Goal: Transaction & Acquisition: Purchase product/service

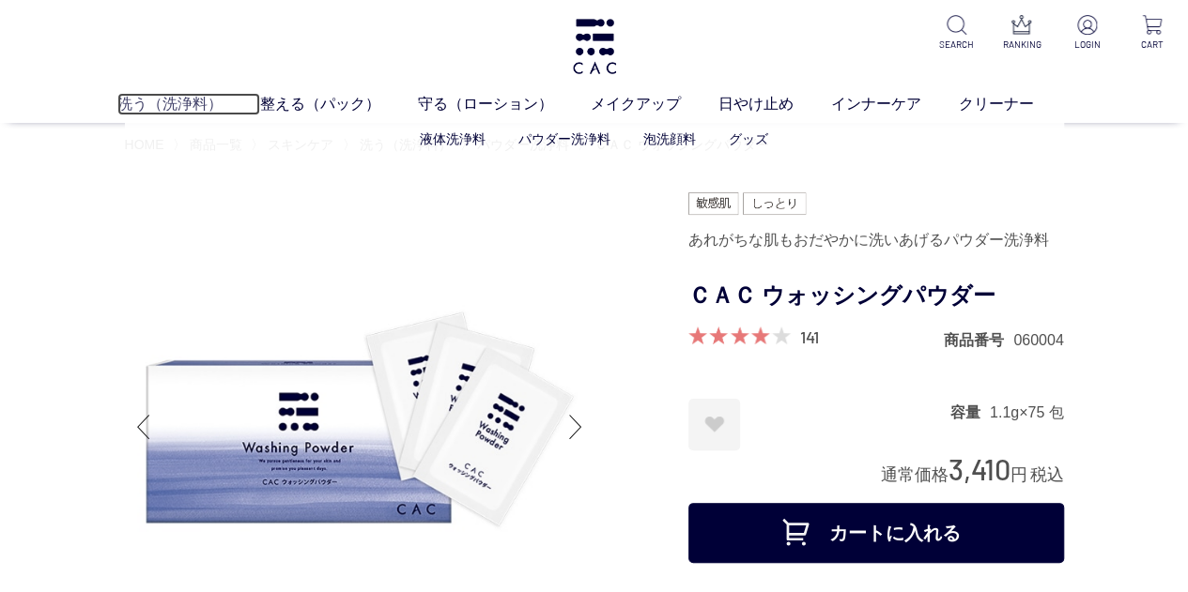
click at [201, 108] on link "洗う（洗浄料）" at bounding box center [188, 104] width 143 height 23
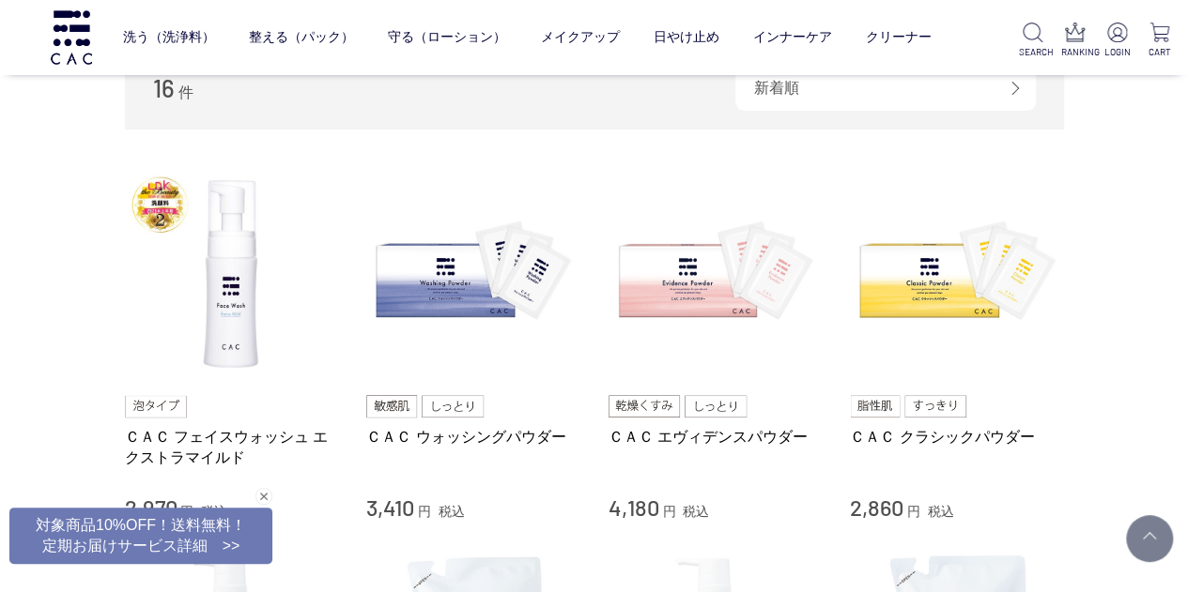
scroll to position [282, 0]
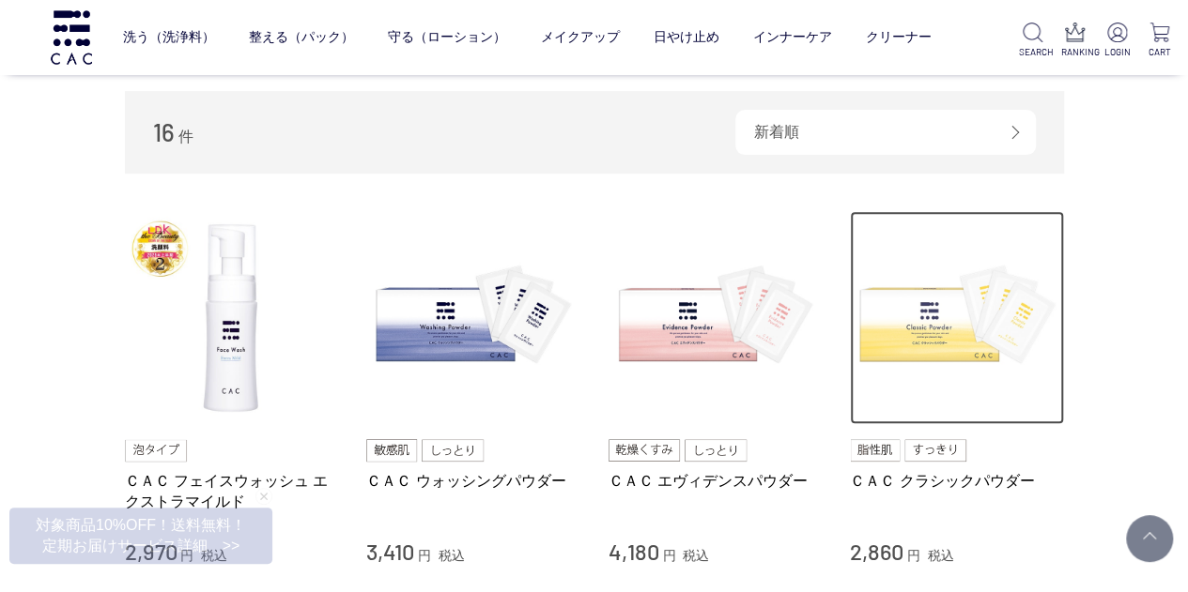
click at [934, 310] on img at bounding box center [957, 318] width 214 height 214
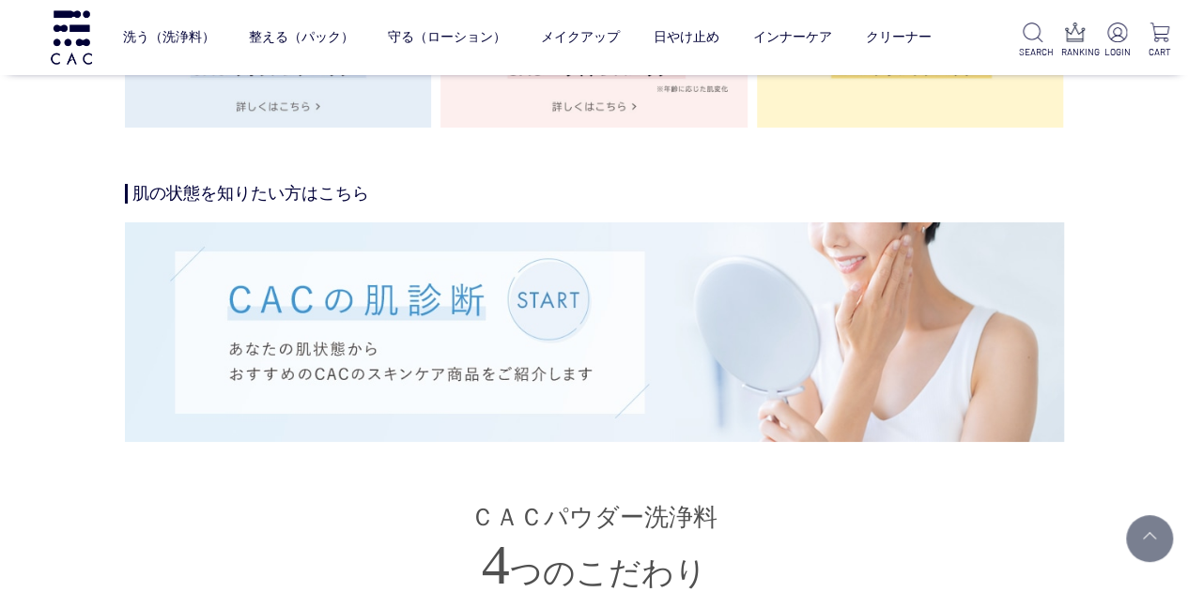
scroll to position [3474, 0]
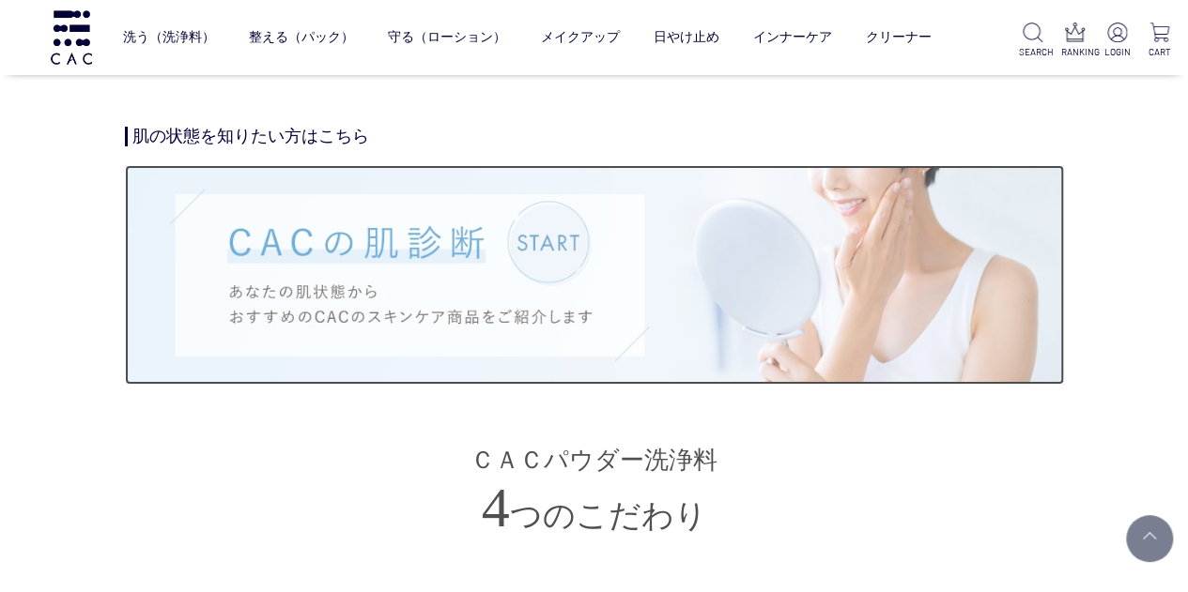
click at [548, 253] on img at bounding box center [594, 274] width 939 height 219
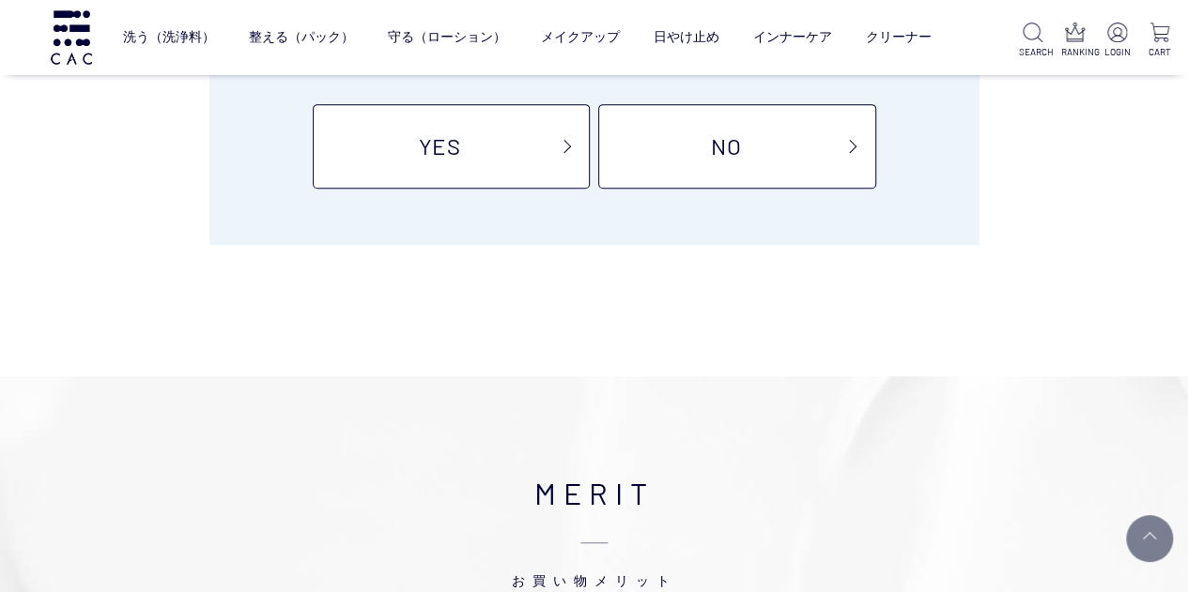
scroll to position [188, 0]
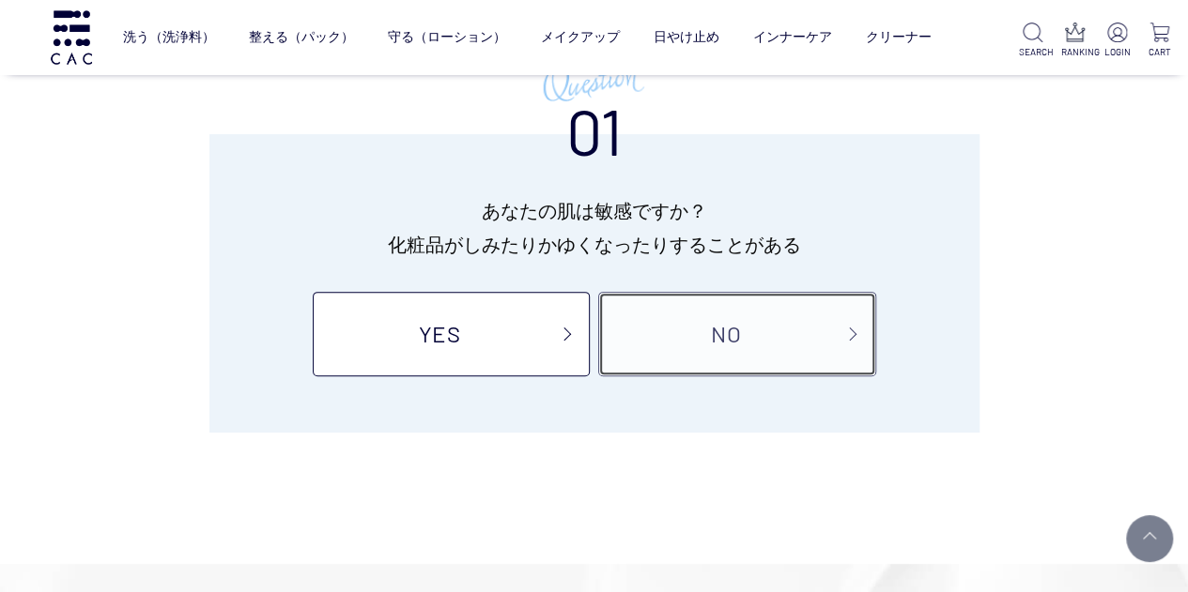
click at [802, 352] on link "NO" at bounding box center [736, 334] width 277 height 85
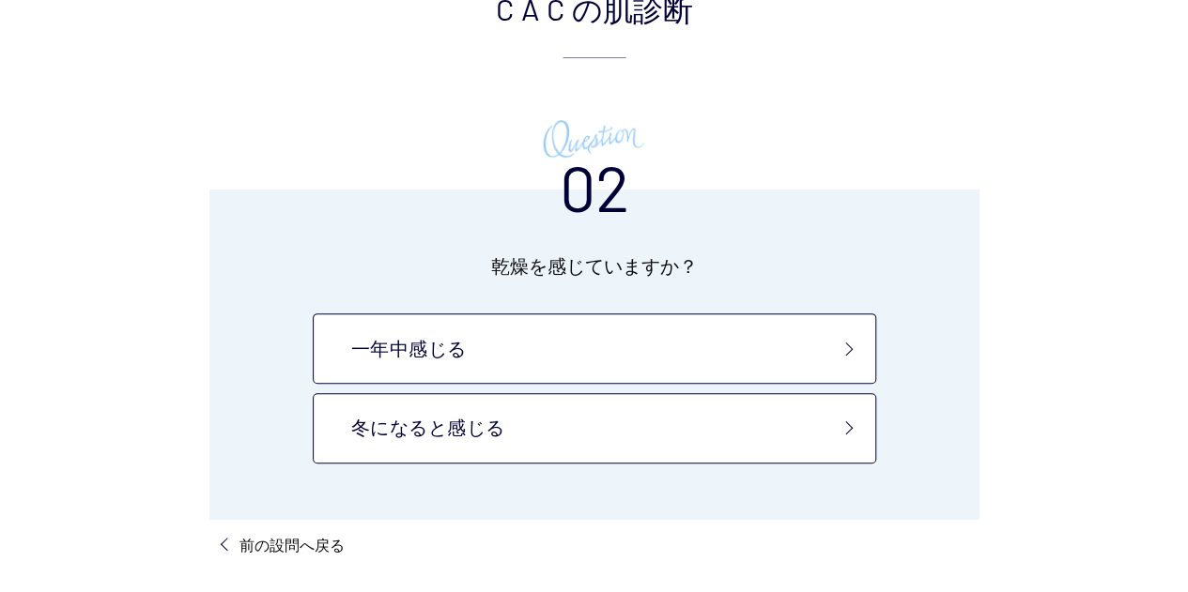
scroll to position [188, 0]
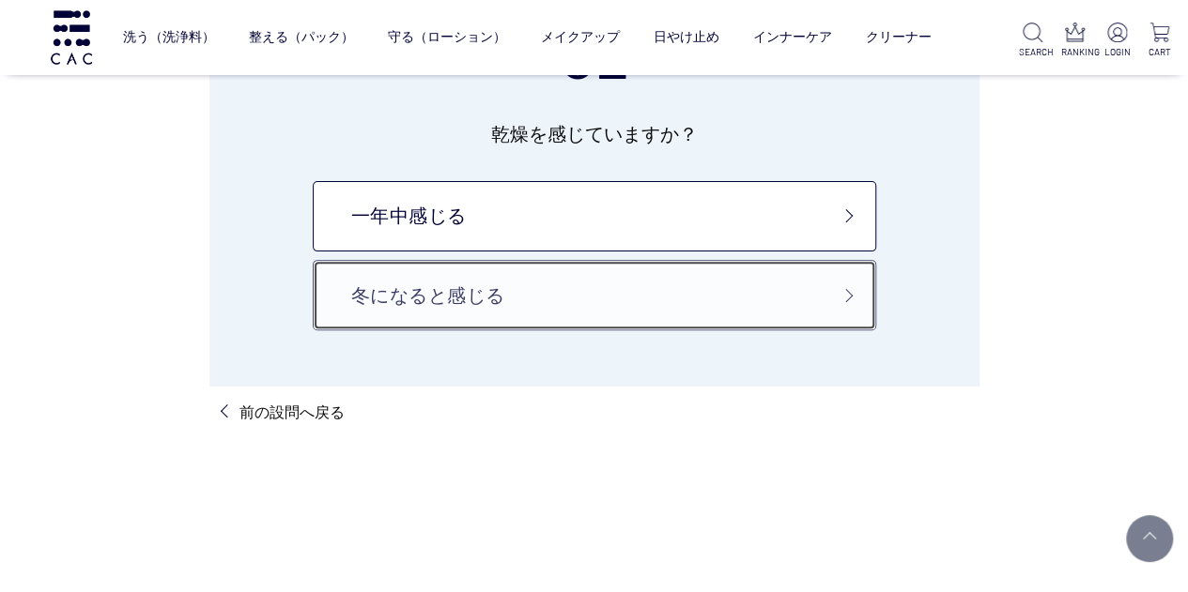
click at [633, 279] on link "冬になると感じる" at bounding box center [594, 295] width 563 height 70
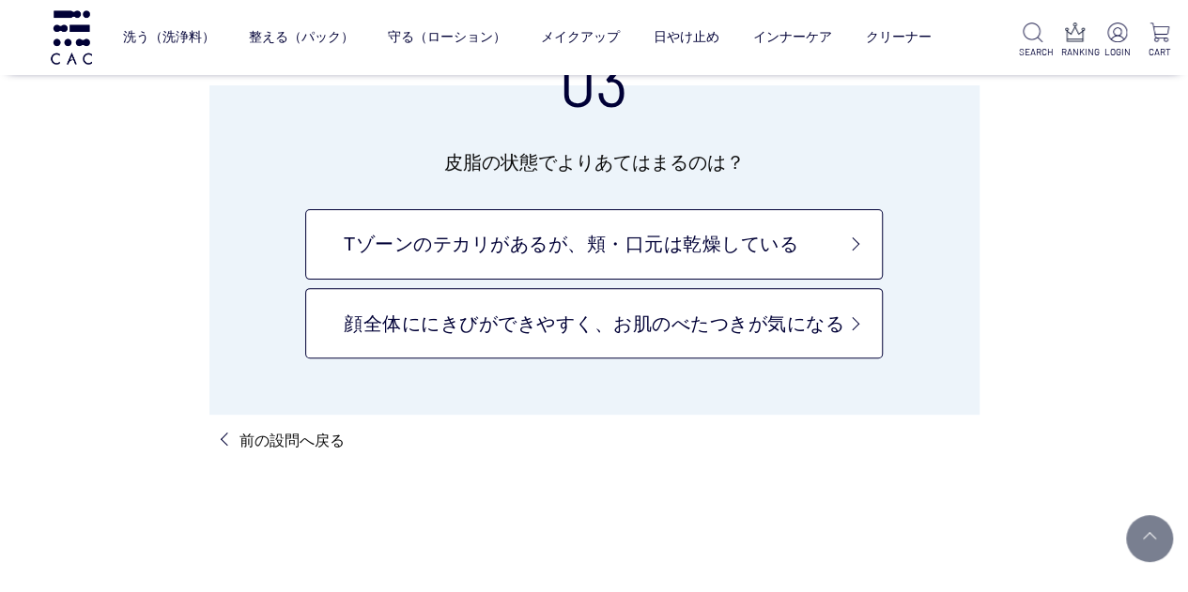
scroll to position [188, 0]
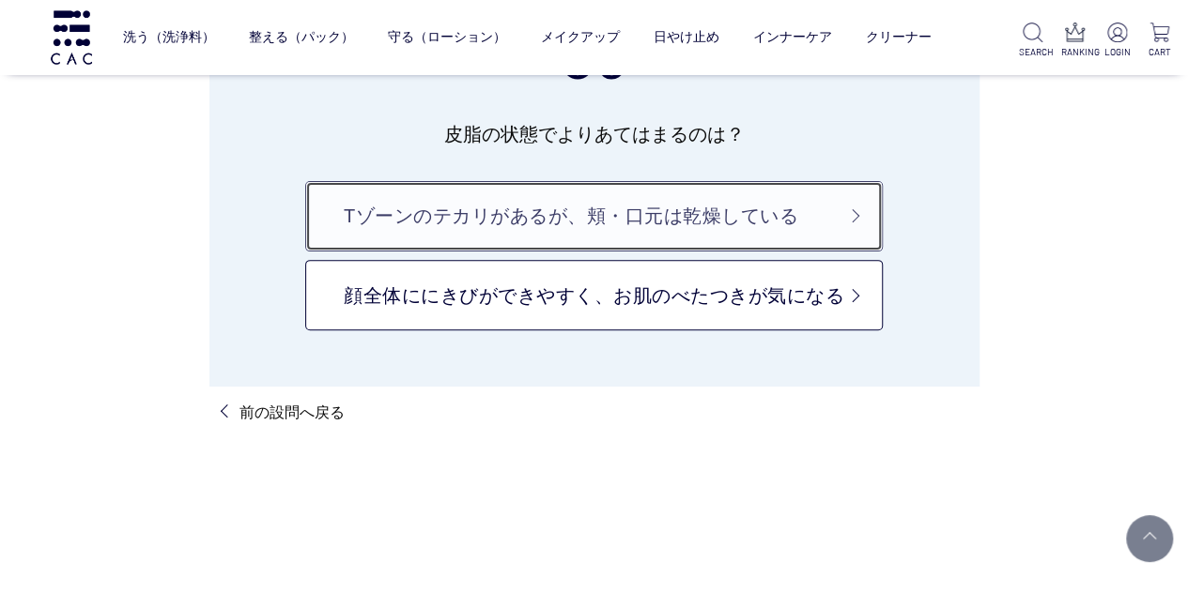
click at [646, 221] on link "Tゾーンのテカリがあるが、頬・口元は乾燥している" at bounding box center [593, 216] width 577 height 70
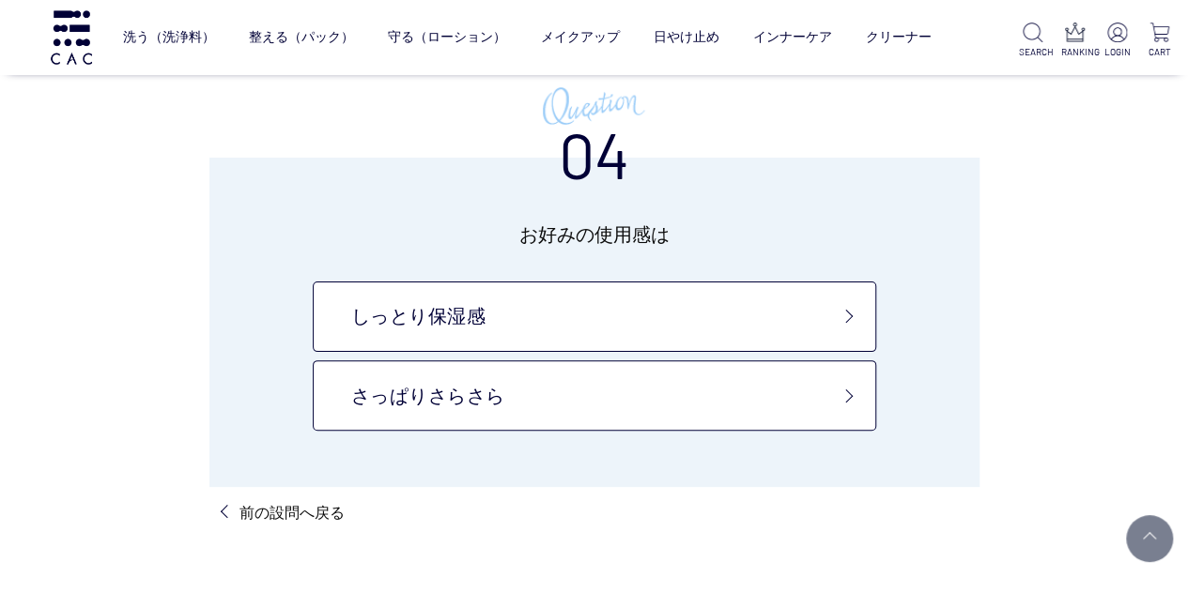
scroll to position [188, 0]
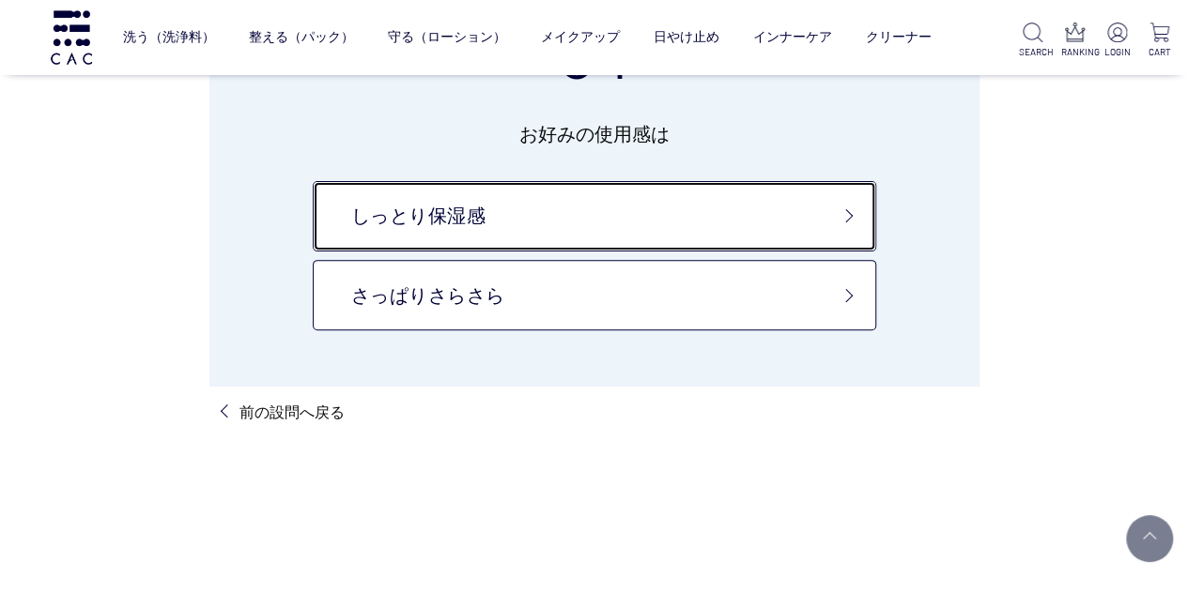
click at [646, 221] on link "しっとり保湿感" at bounding box center [594, 216] width 563 height 70
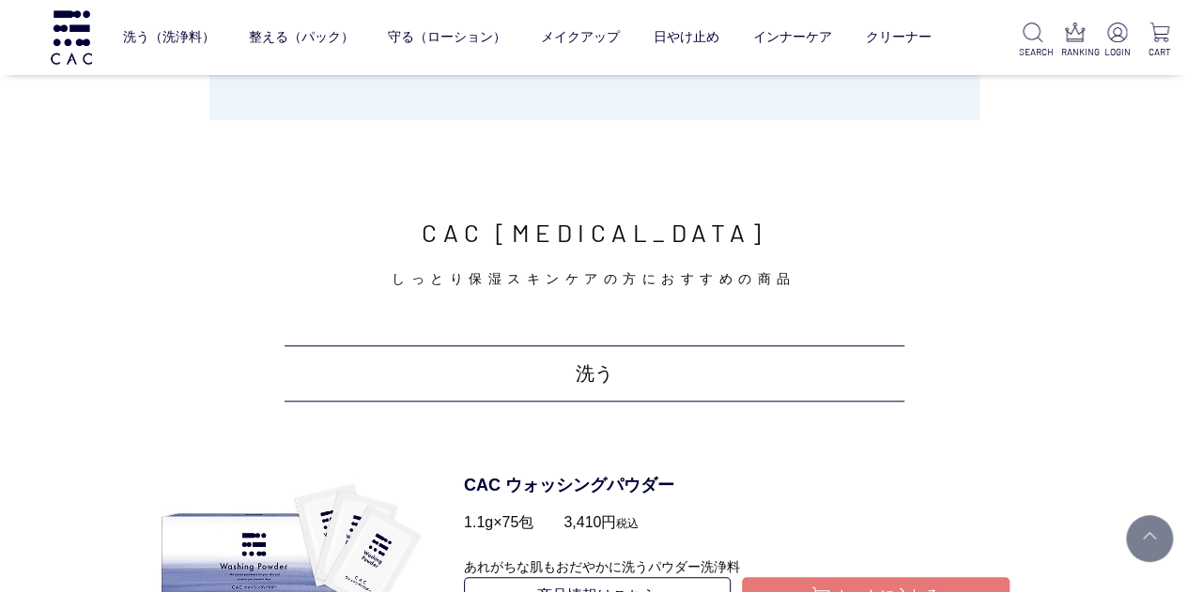
scroll to position [845, 0]
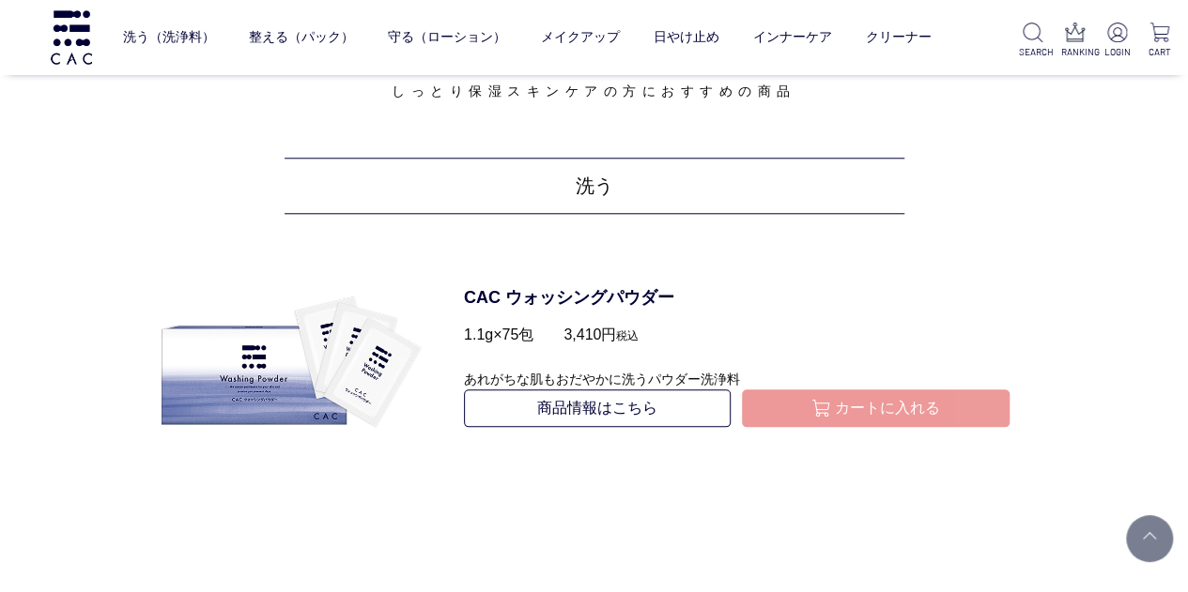
click at [860, 398] on button "カートに入れる" at bounding box center [876, 409] width 268 height 38
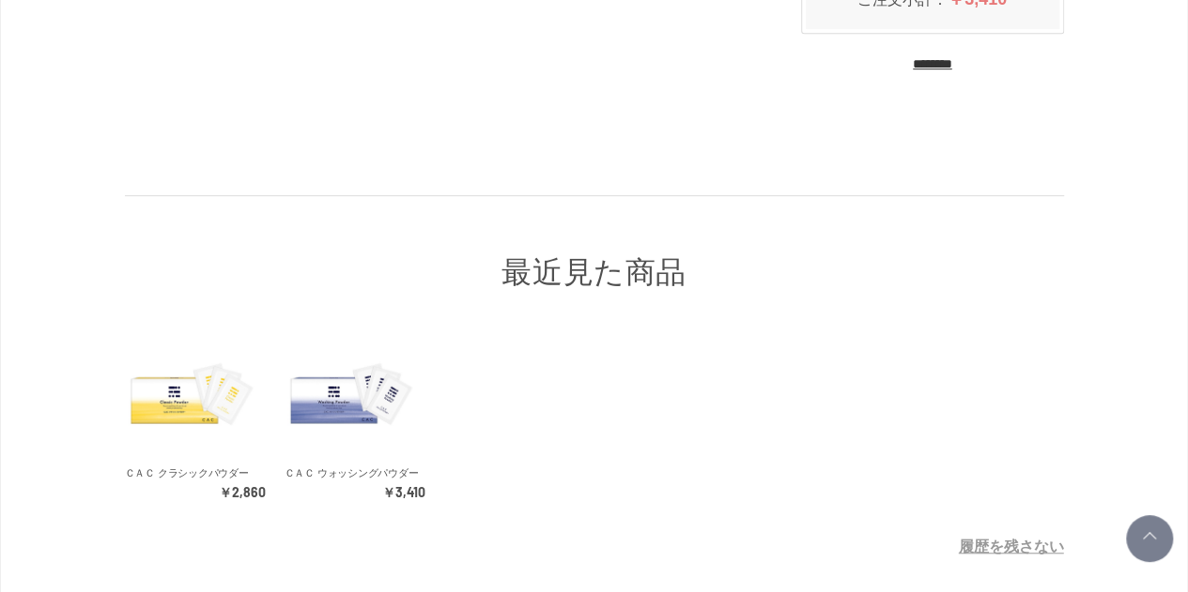
scroll to position [563, 0]
